Goal: Browse casually

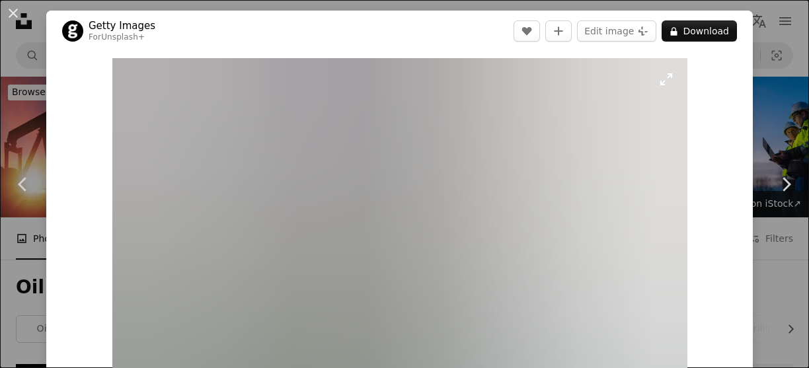
scroll to position [834, 0]
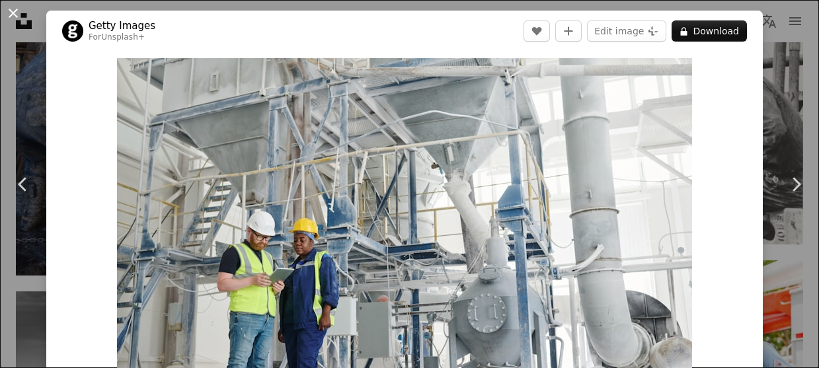
click at [14, 12] on button "An X shape" at bounding box center [13, 13] width 16 height 16
